Goal: Check status: Check status

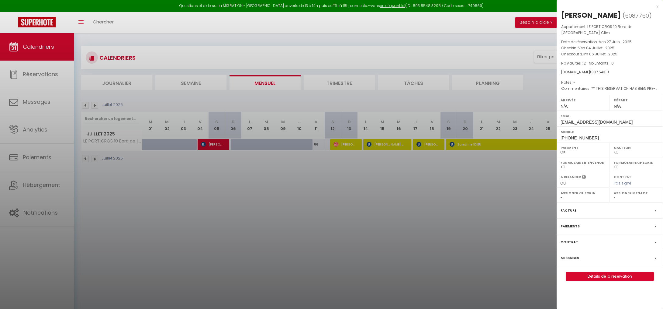
select select "KO"
select select "0"
click at [388, 202] on div at bounding box center [331, 154] width 663 height 309
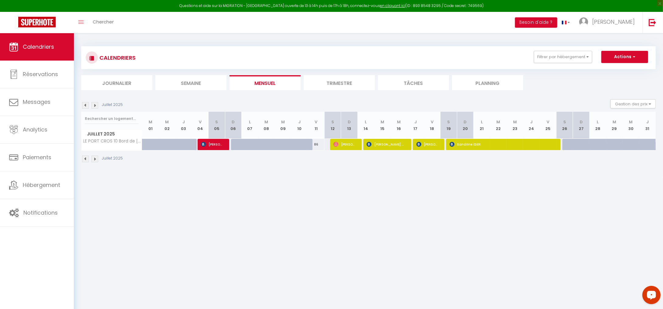
click at [95, 159] on img at bounding box center [95, 158] width 7 height 7
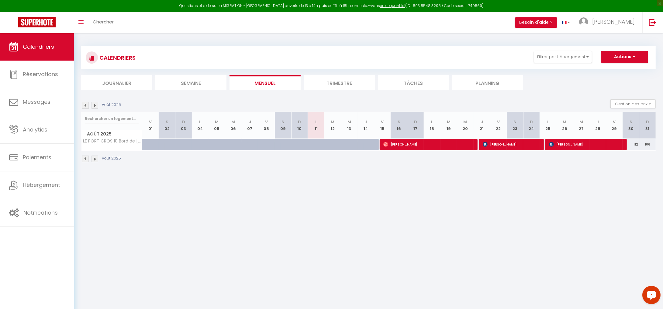
click at [84, 158] on img at bounding box center [85, 158] width 7 height 7
